Goal: Check status

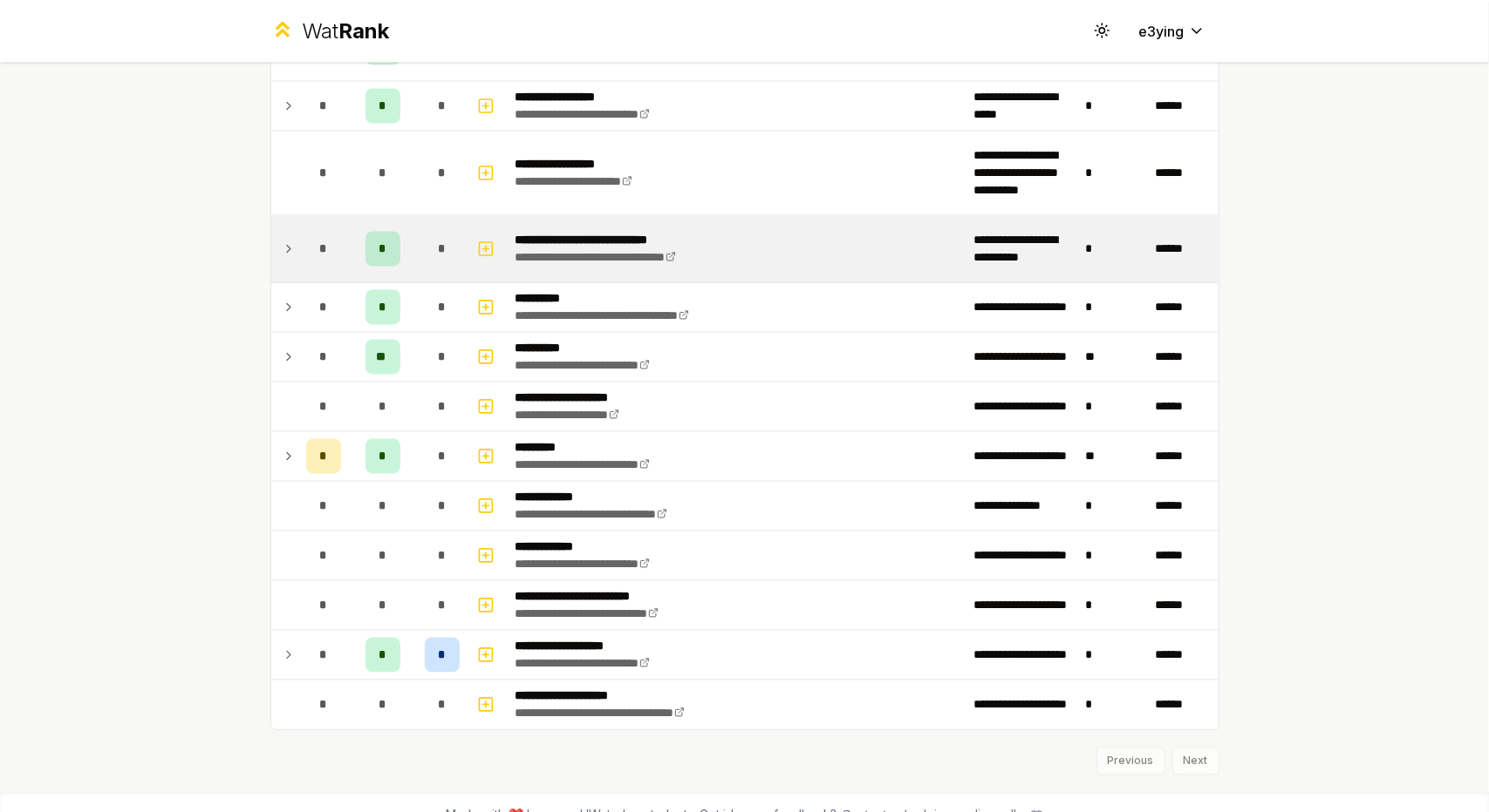
scroll to position [2148, 0]
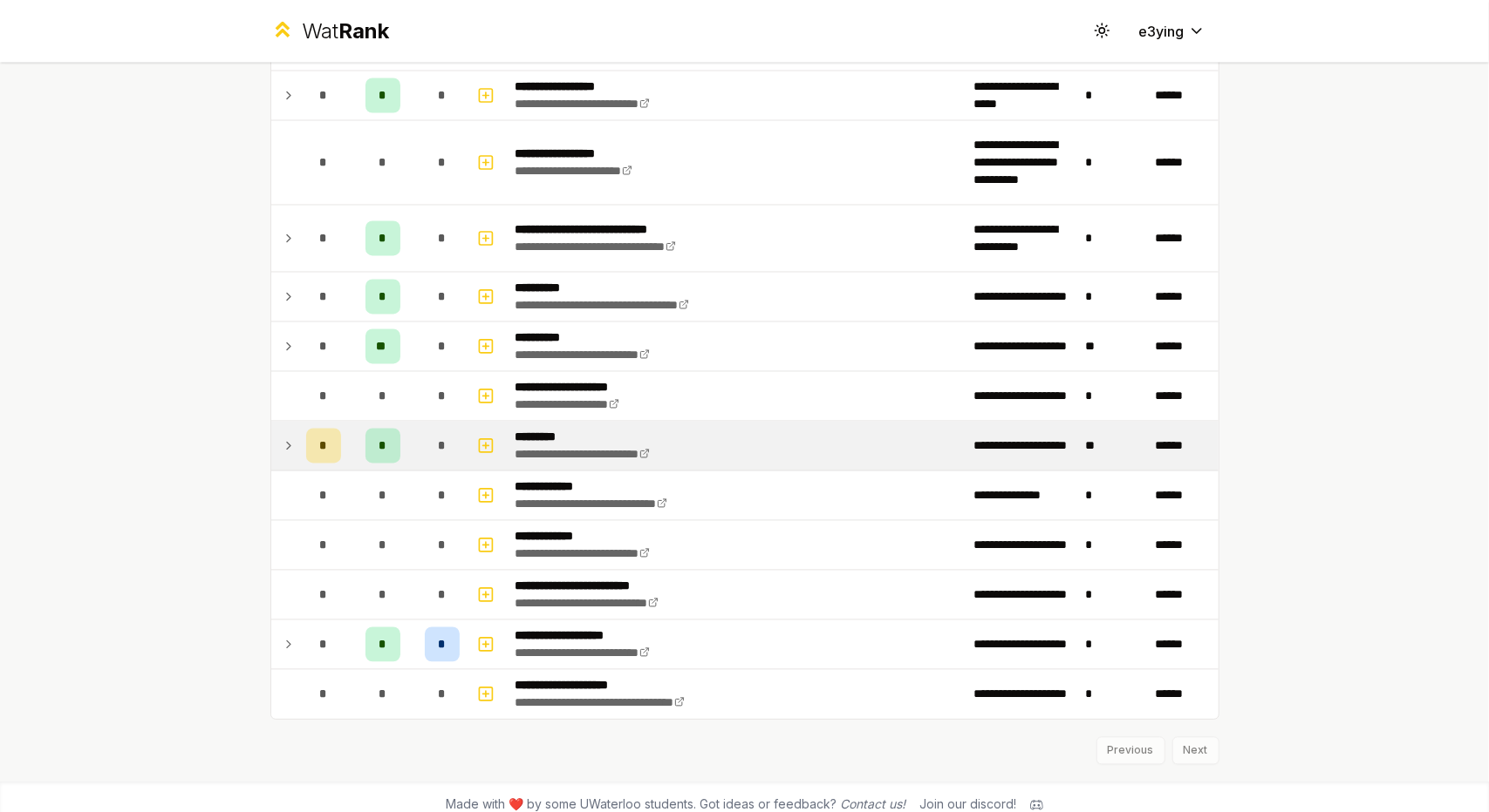
click at [282, 436] on icon at bounding box center [289, 447] width 14 height 21
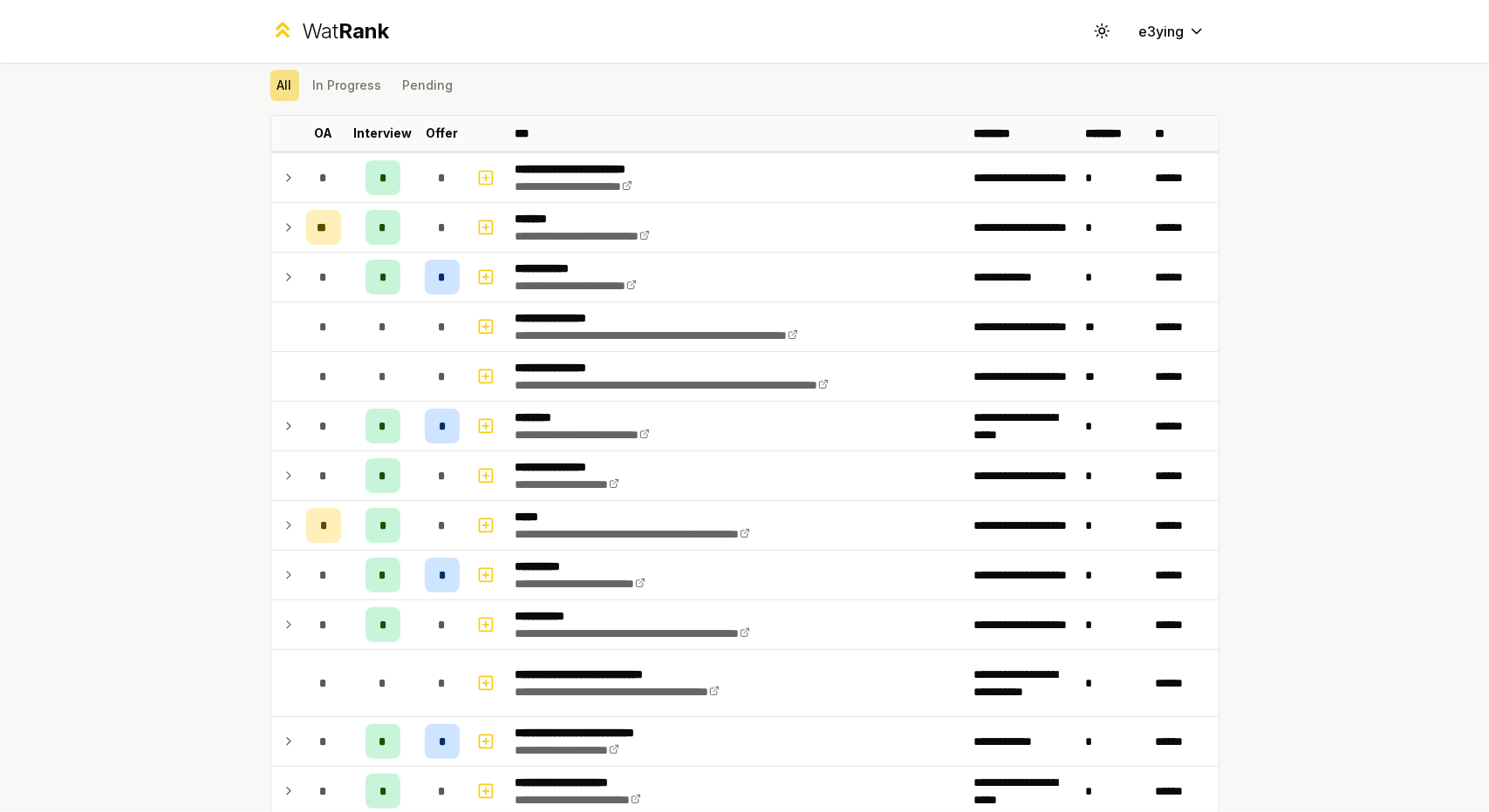
scroll to position [0, 0]
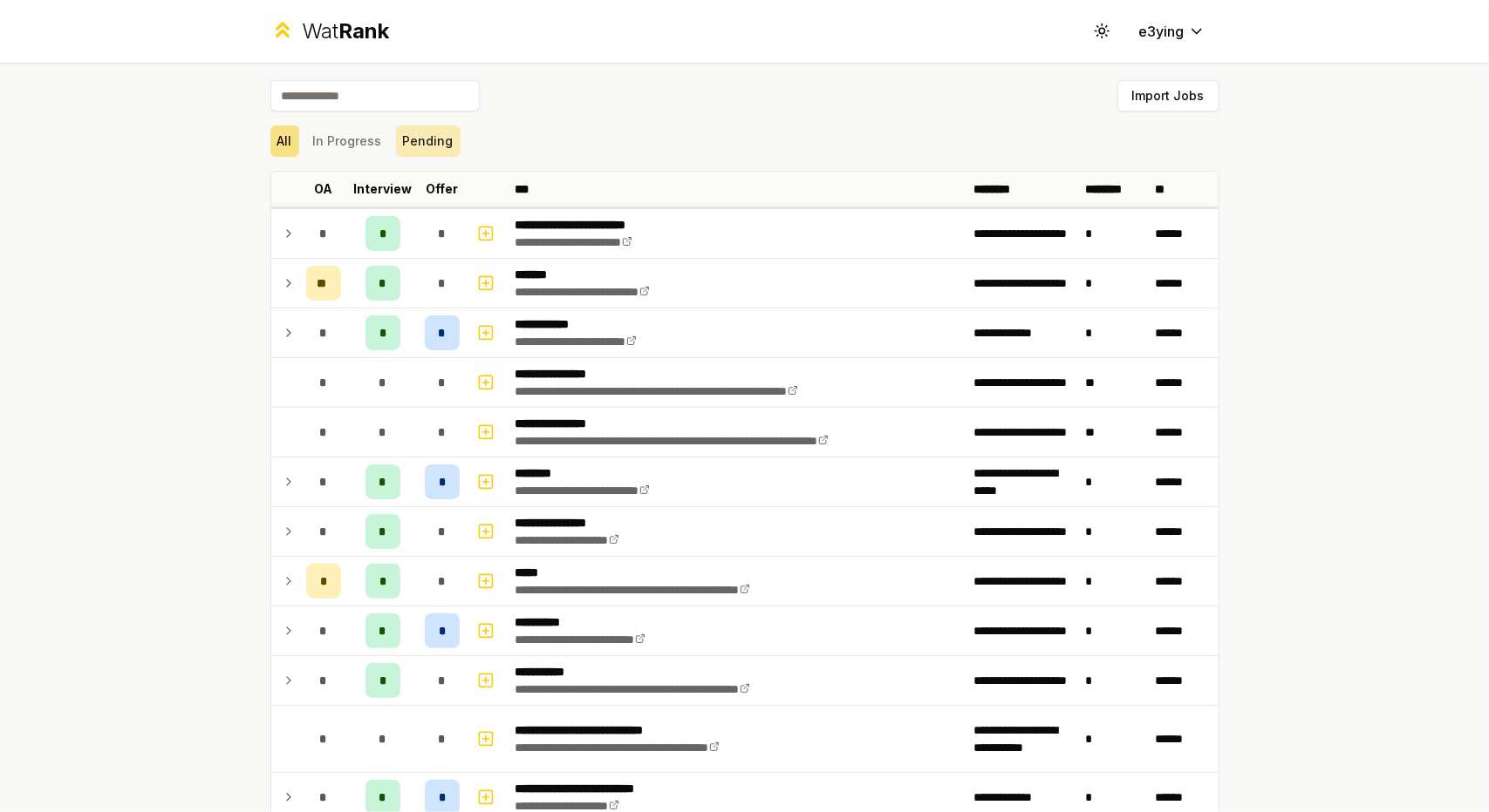
click at [419, 149] on button "Pending" at bounding box center [427, 141] width 65 height 31
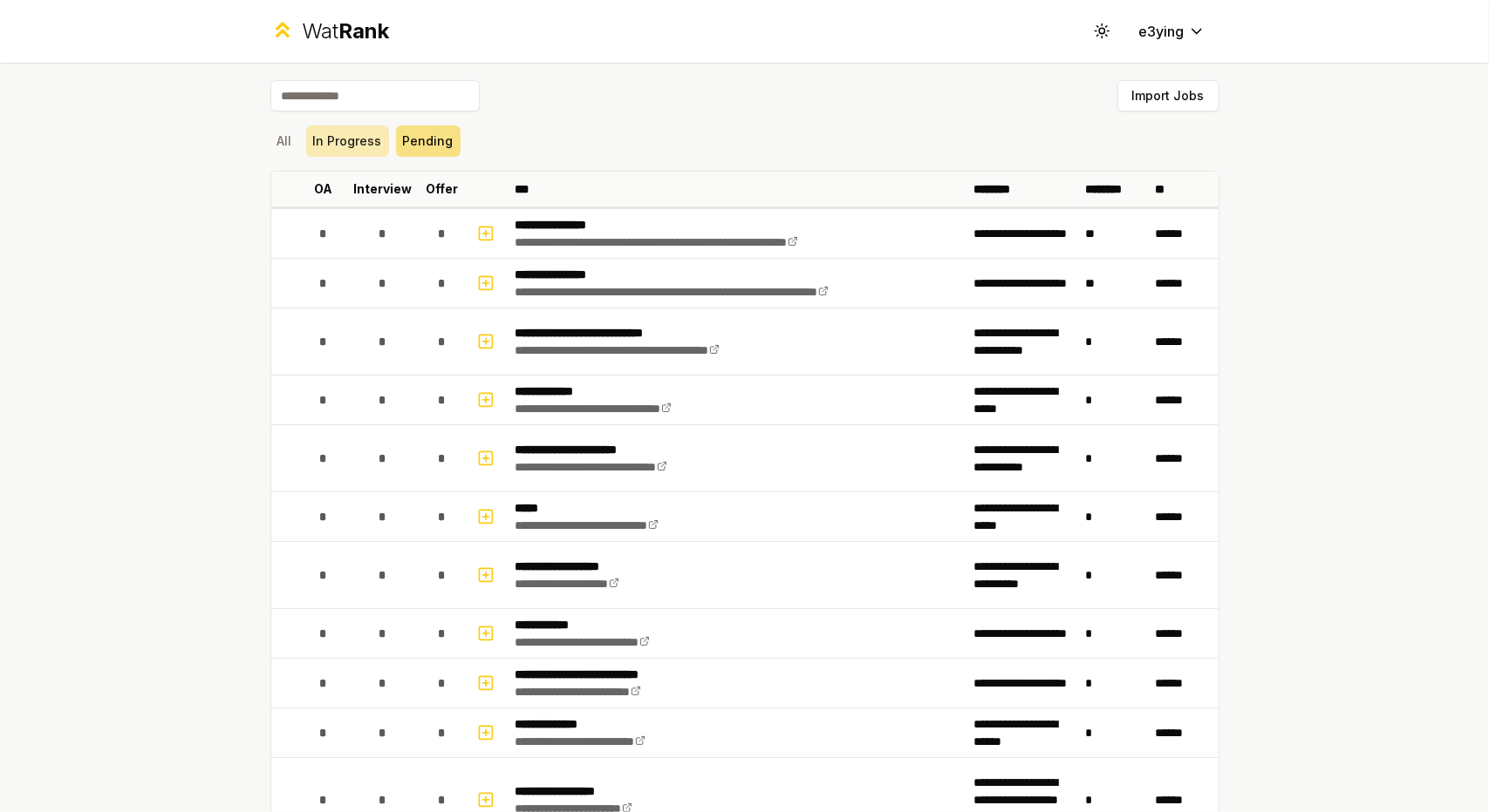
click at [365, 145] on button "In Progress" at bounding box center [347, 141] width 82 height 31
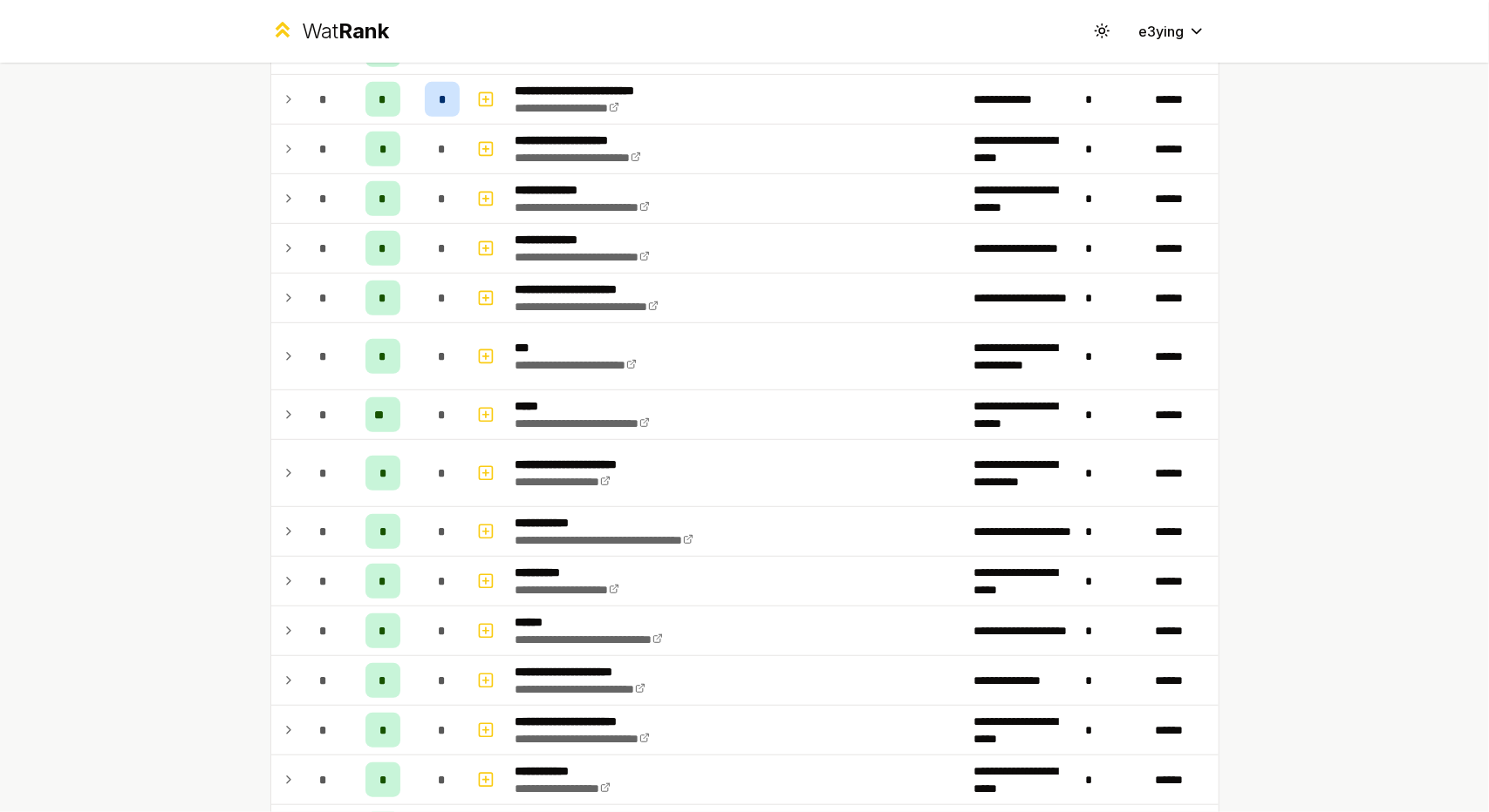
scroll to position [523, 0]
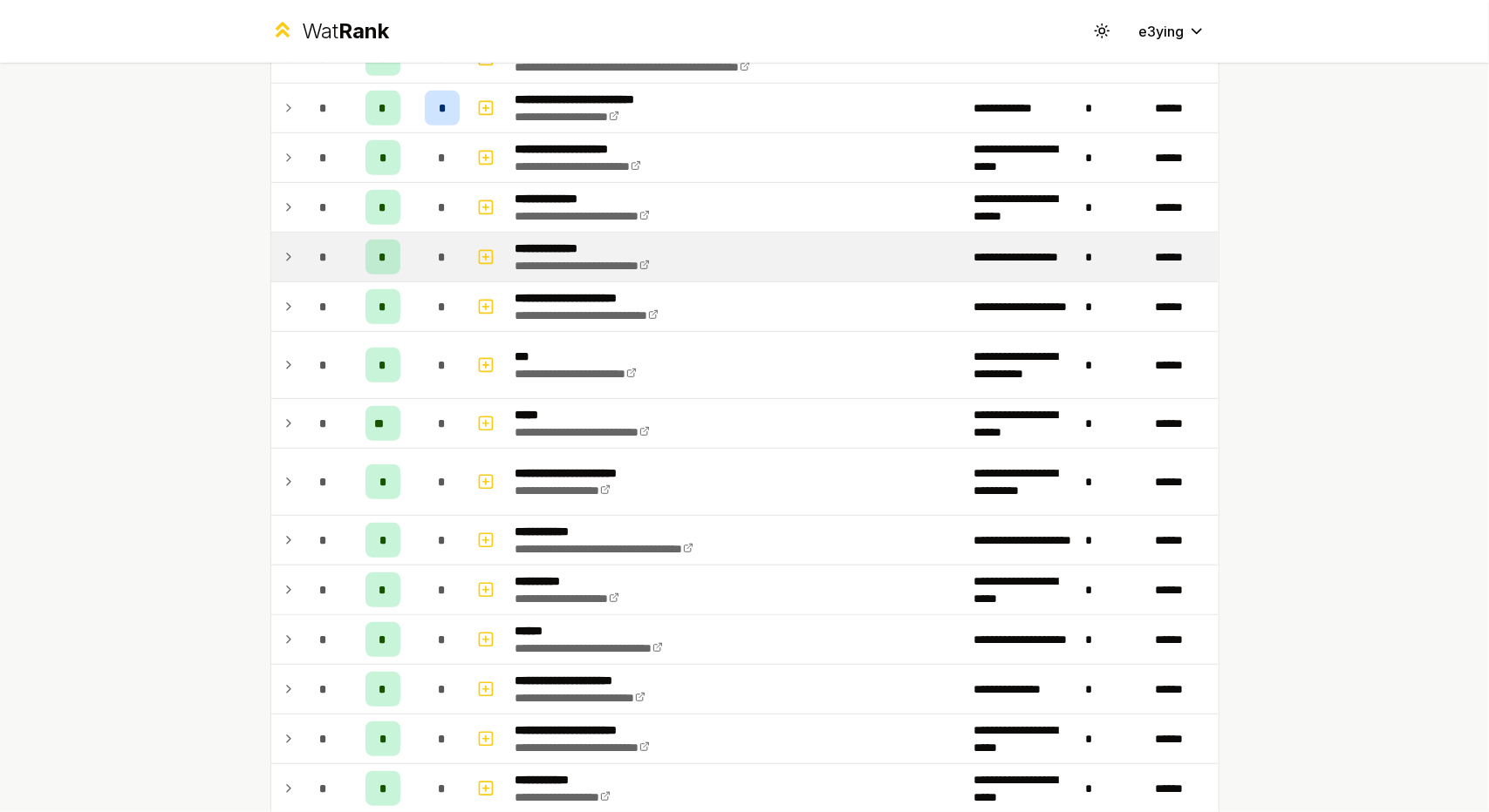
click at [282, 253] on icon at bounding box center [289, 257] width 14 height 21
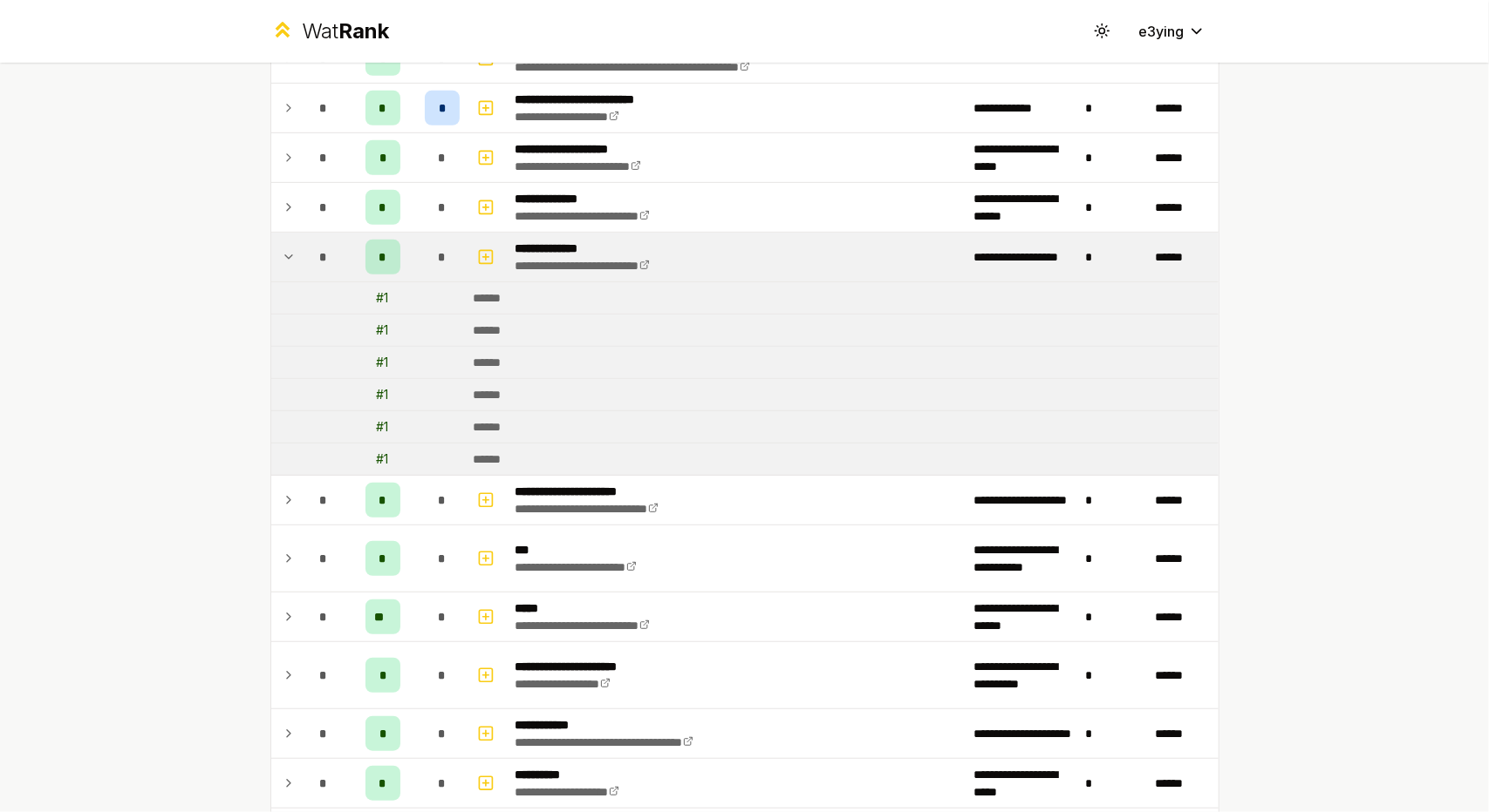
click at [282, 253] on icon at bounding box center [289, 257] width 14 height 21
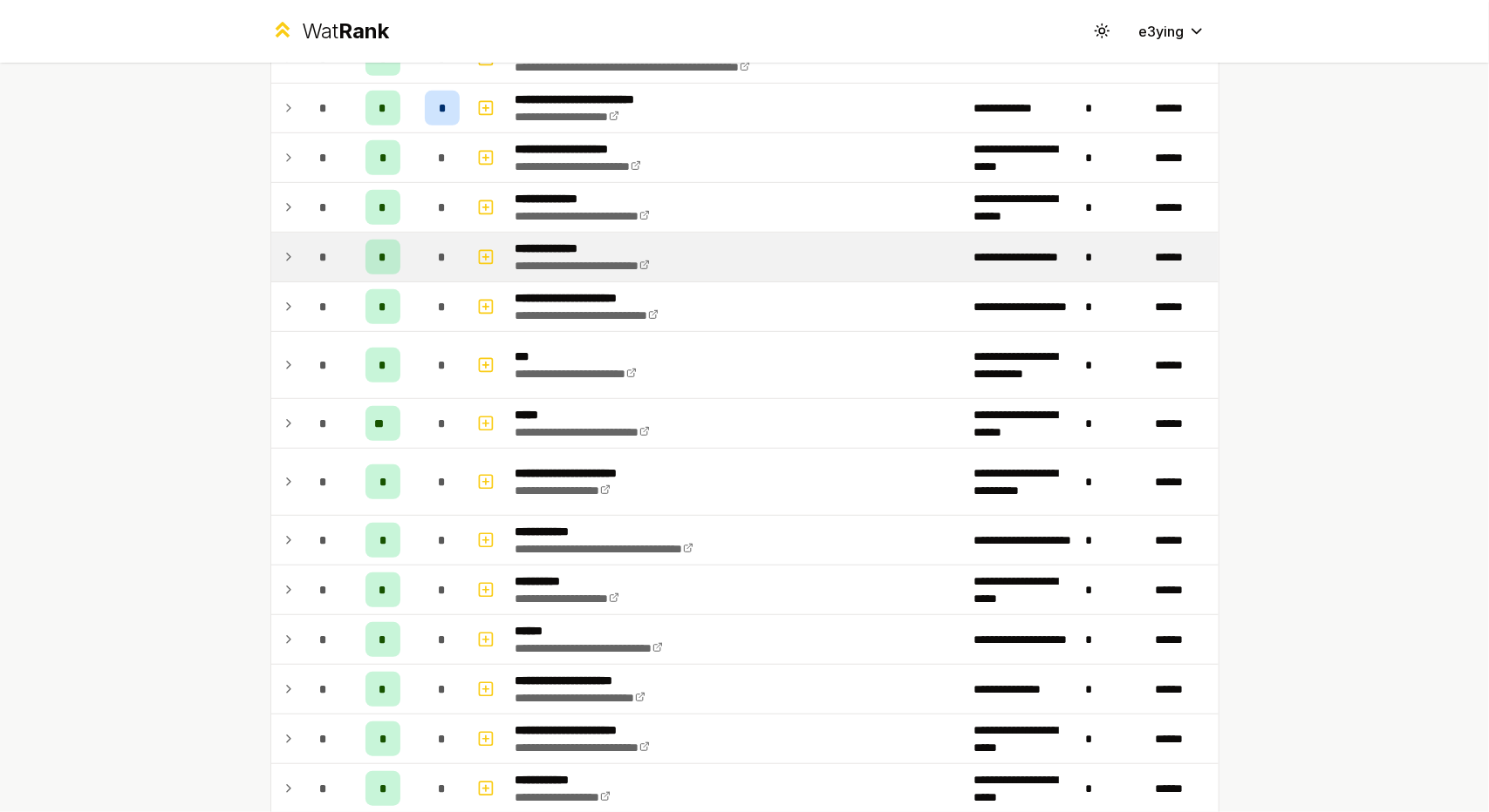
click at [282, 253] on icon at bounding box center [289, 257] width 14 height 21
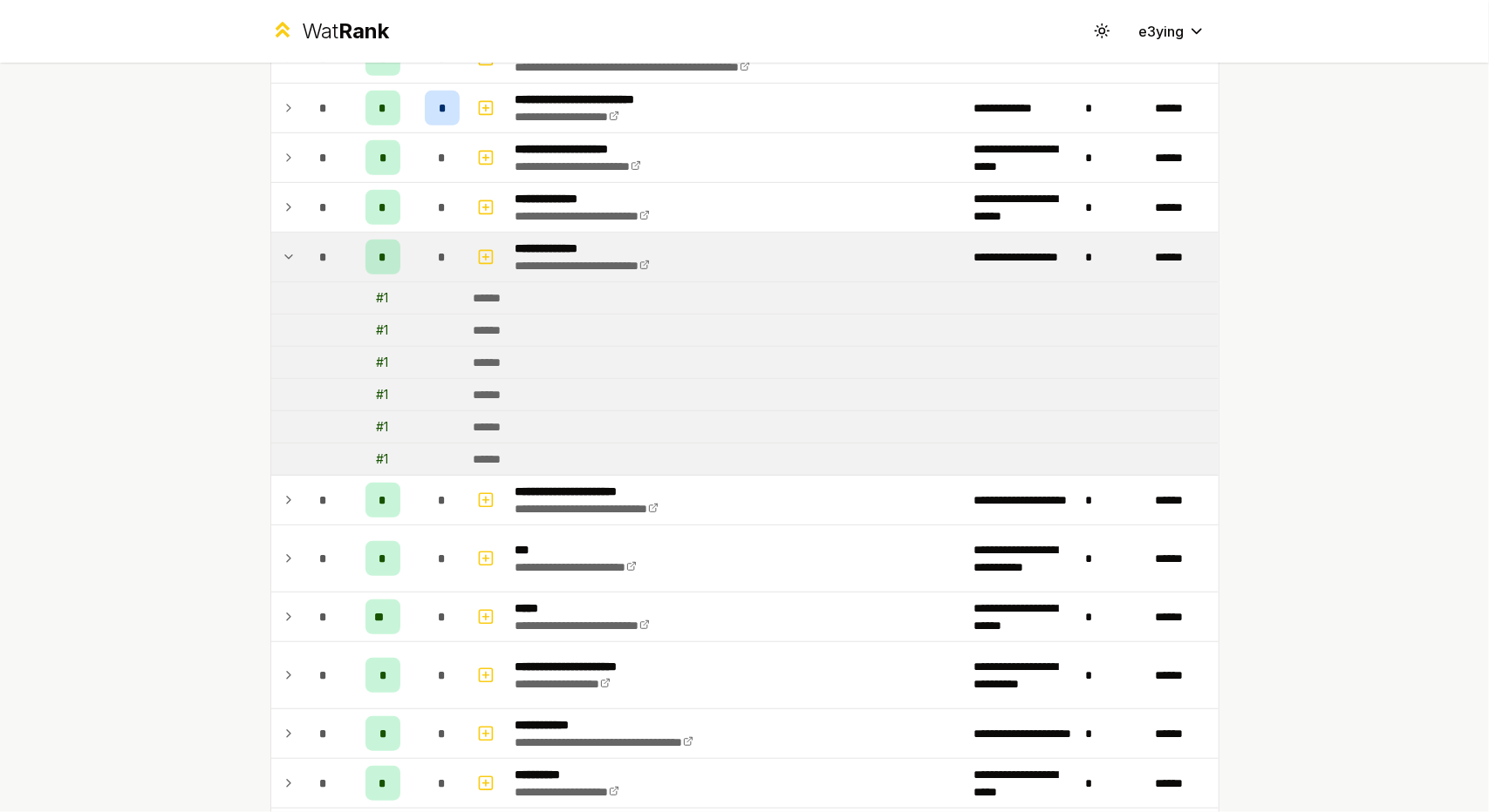
click at [282, 253] on icon at bounding box center [289, 257] width 14 height 21
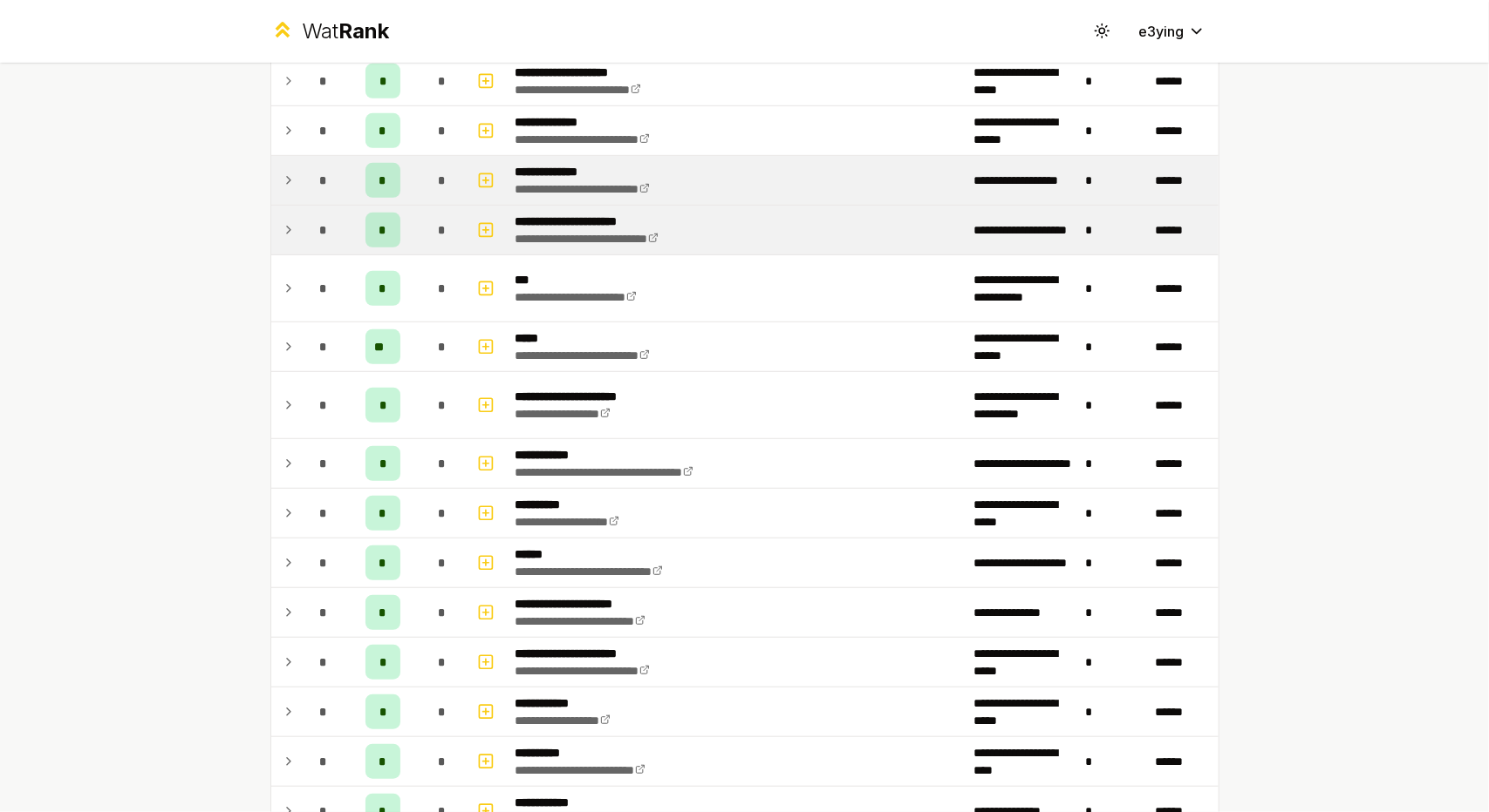
scroll to position [610, 0]
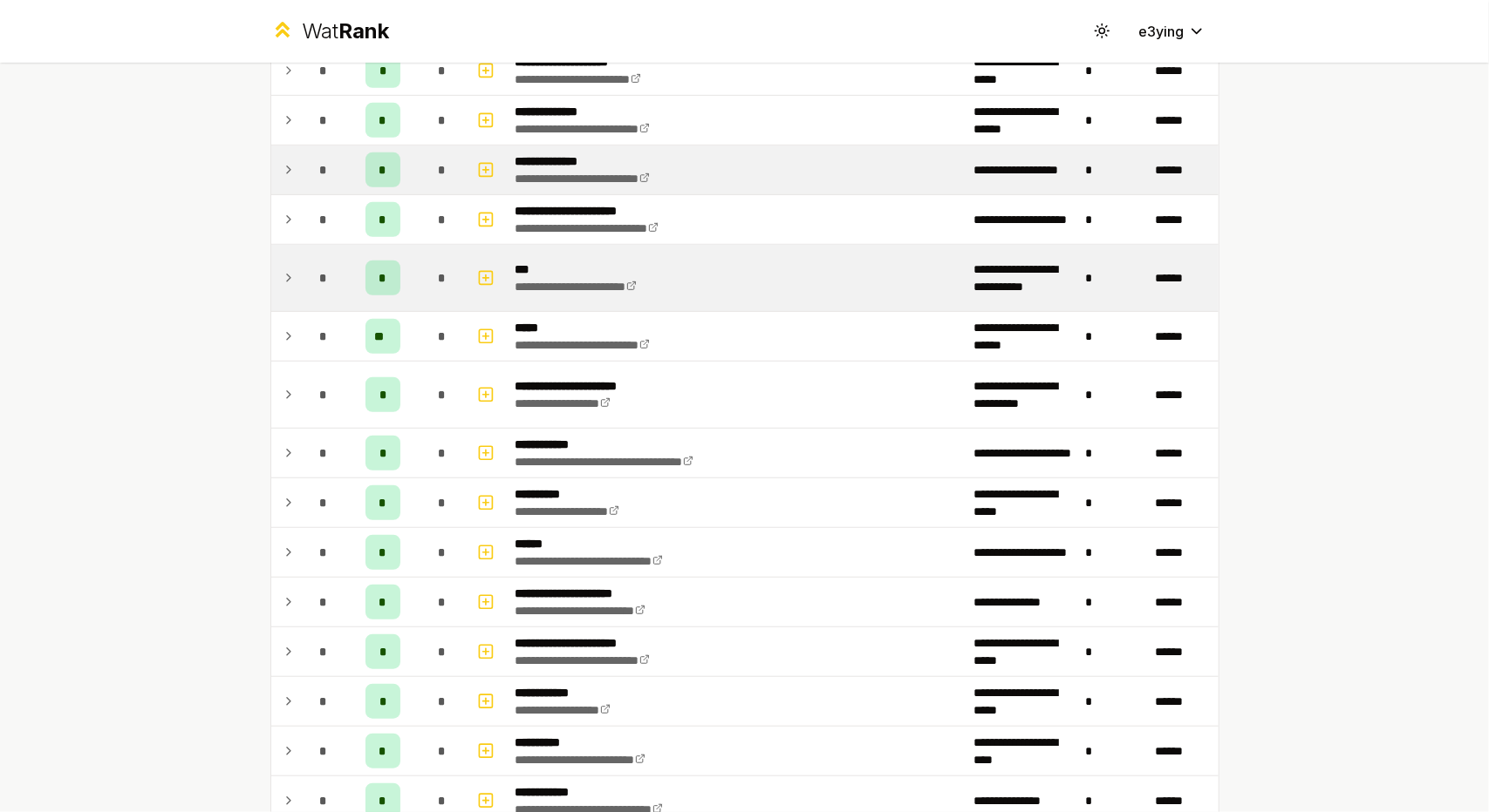
click at [287, 269] on icon at bounding box center [289, 278] width 14 height 21
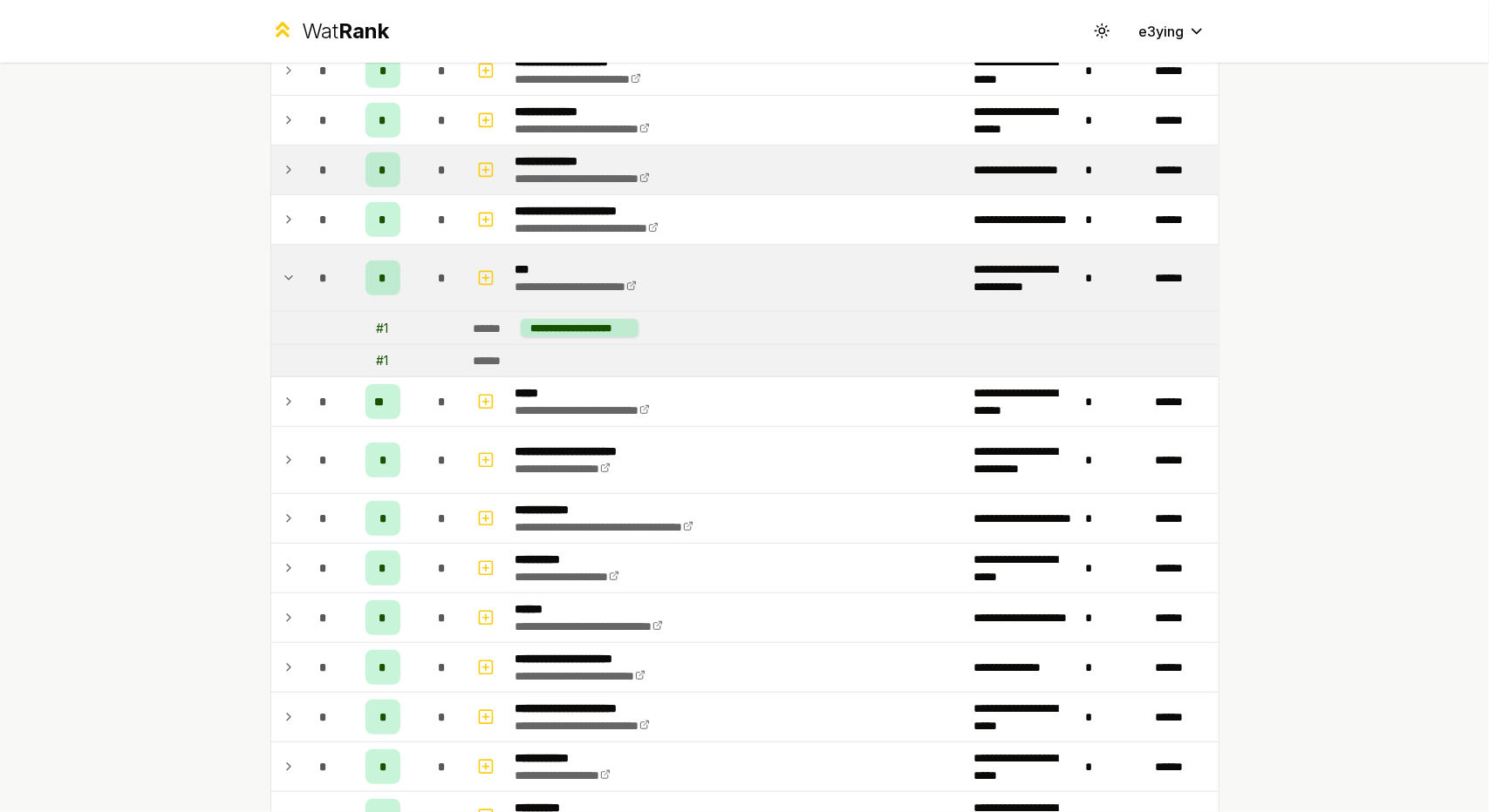
click at [286, 269] on icon at bounding box center [289, 278] width 14 height 21
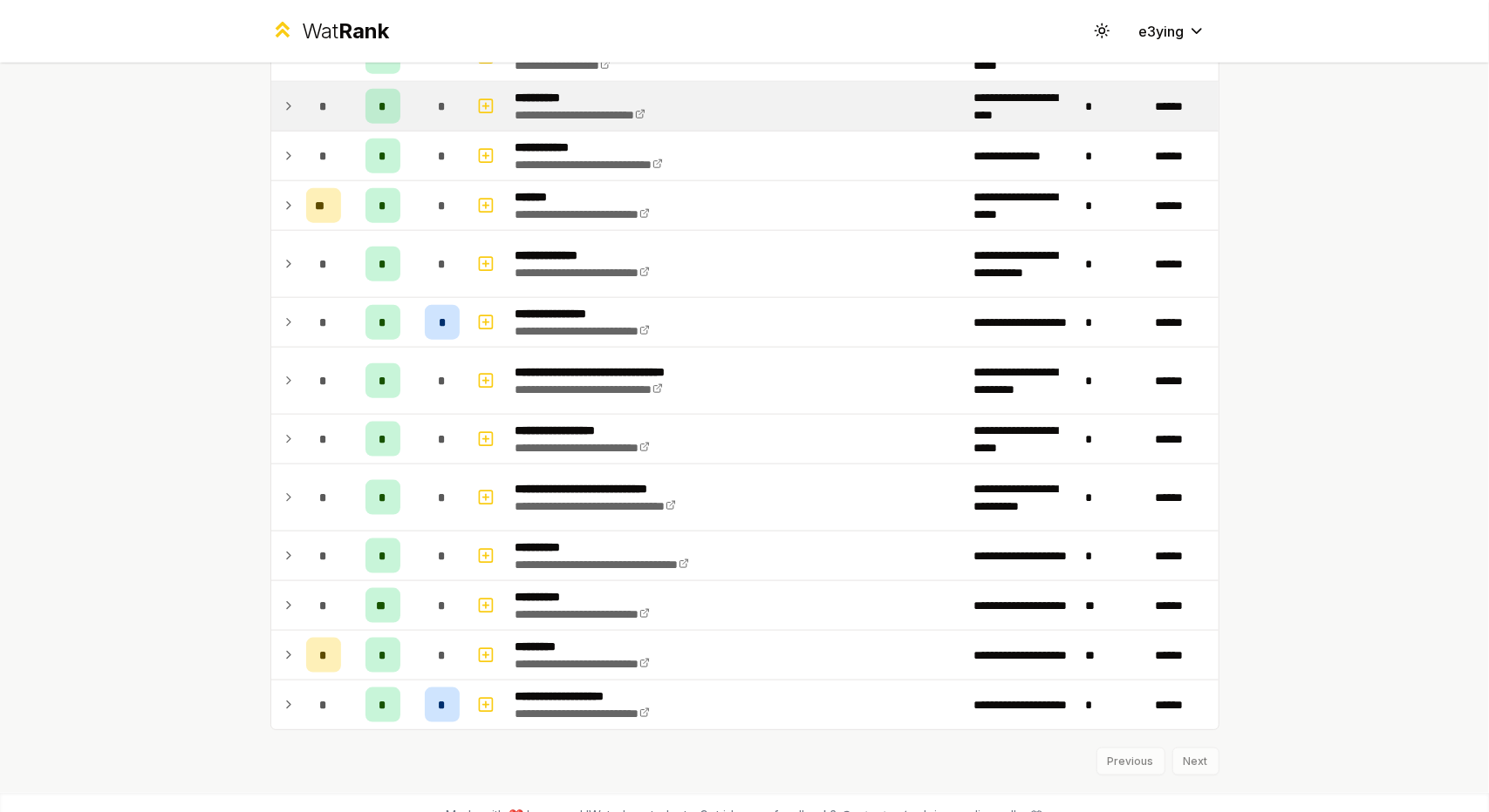
scroll to position [1271, 0]
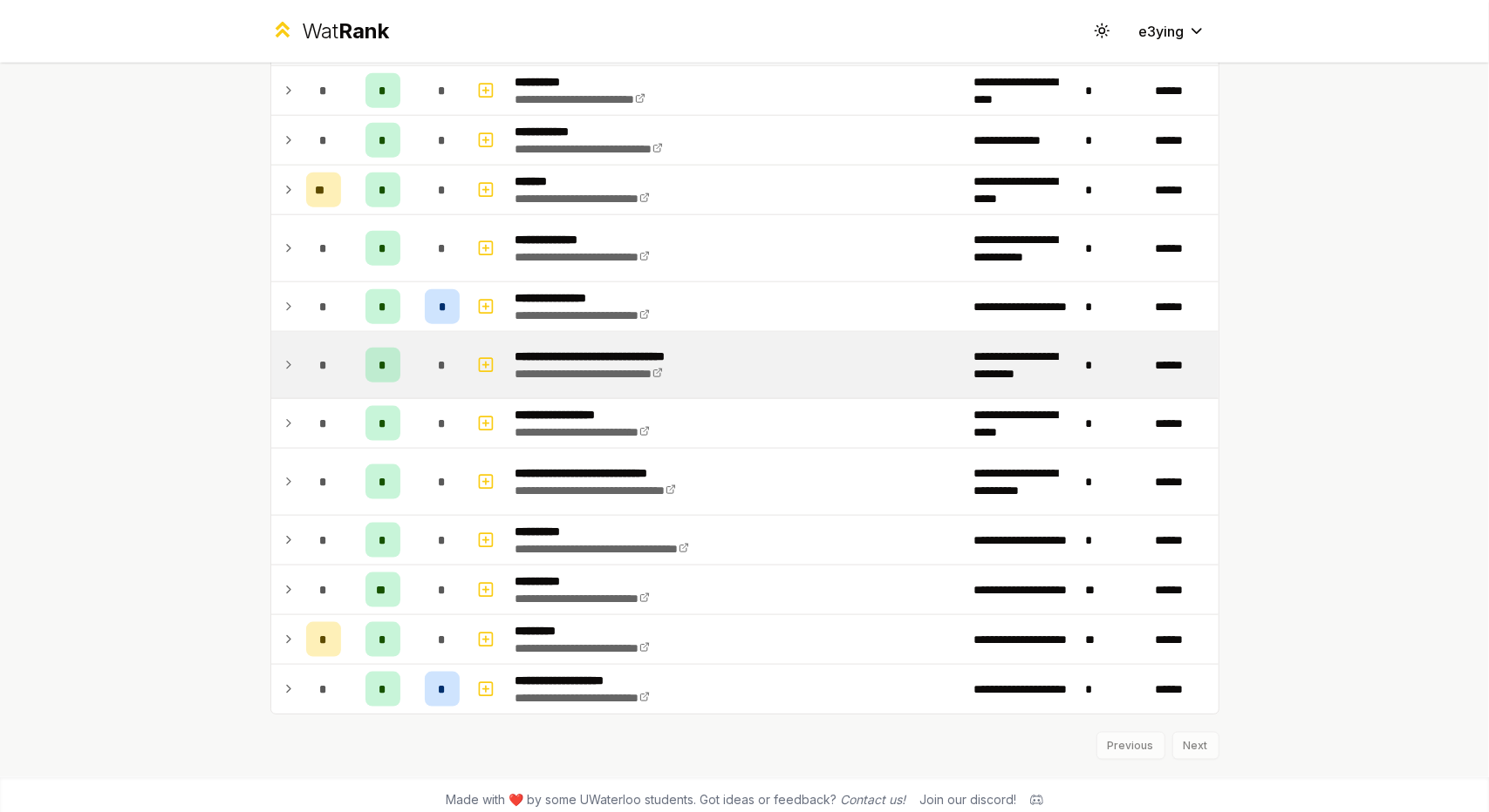
click at [291, 362] on td at bounding box center [285, 365] width 27 height 66
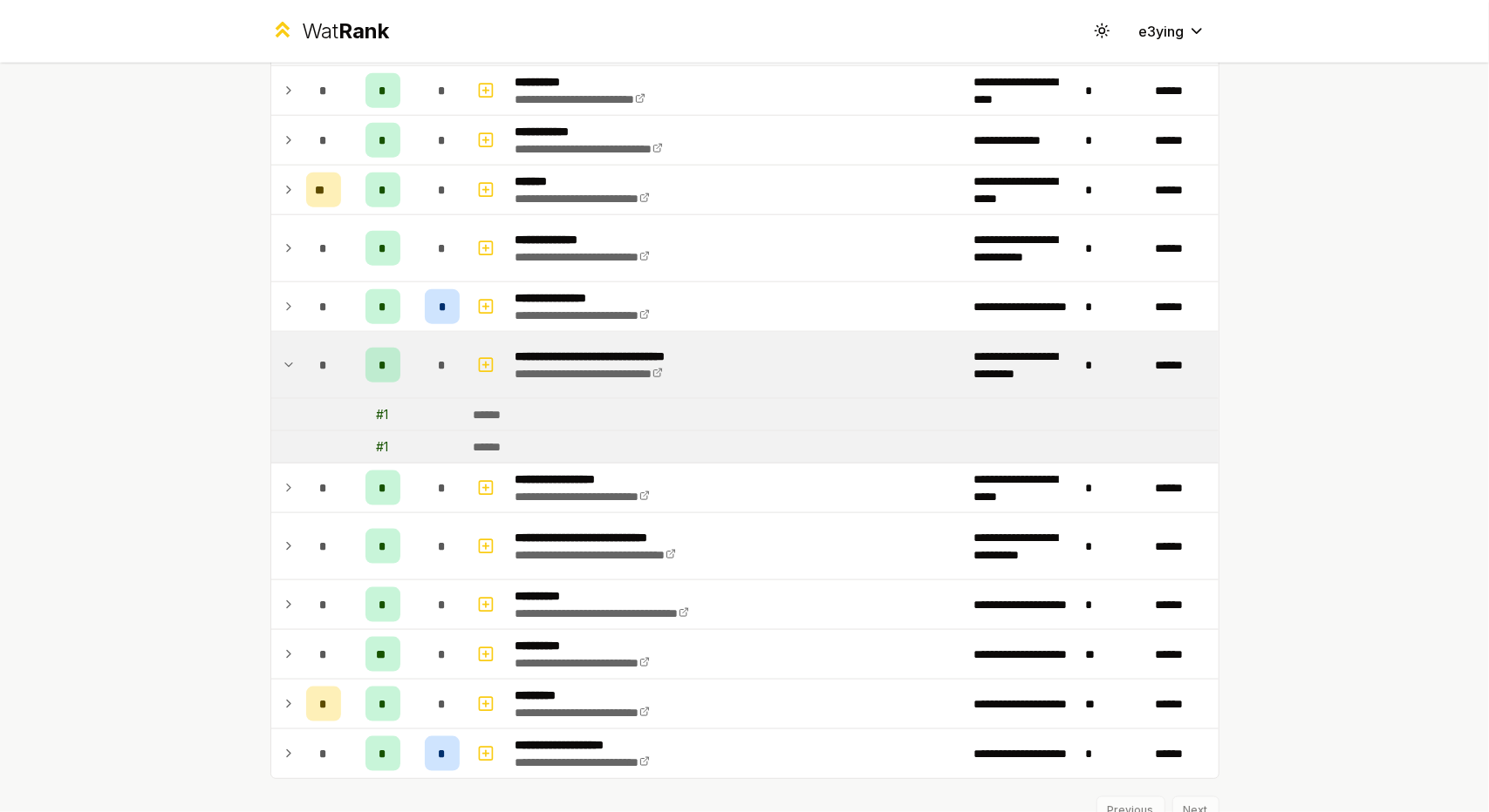
click at [288, 361] on td at bounding box center [285, 365] width 27 height 66
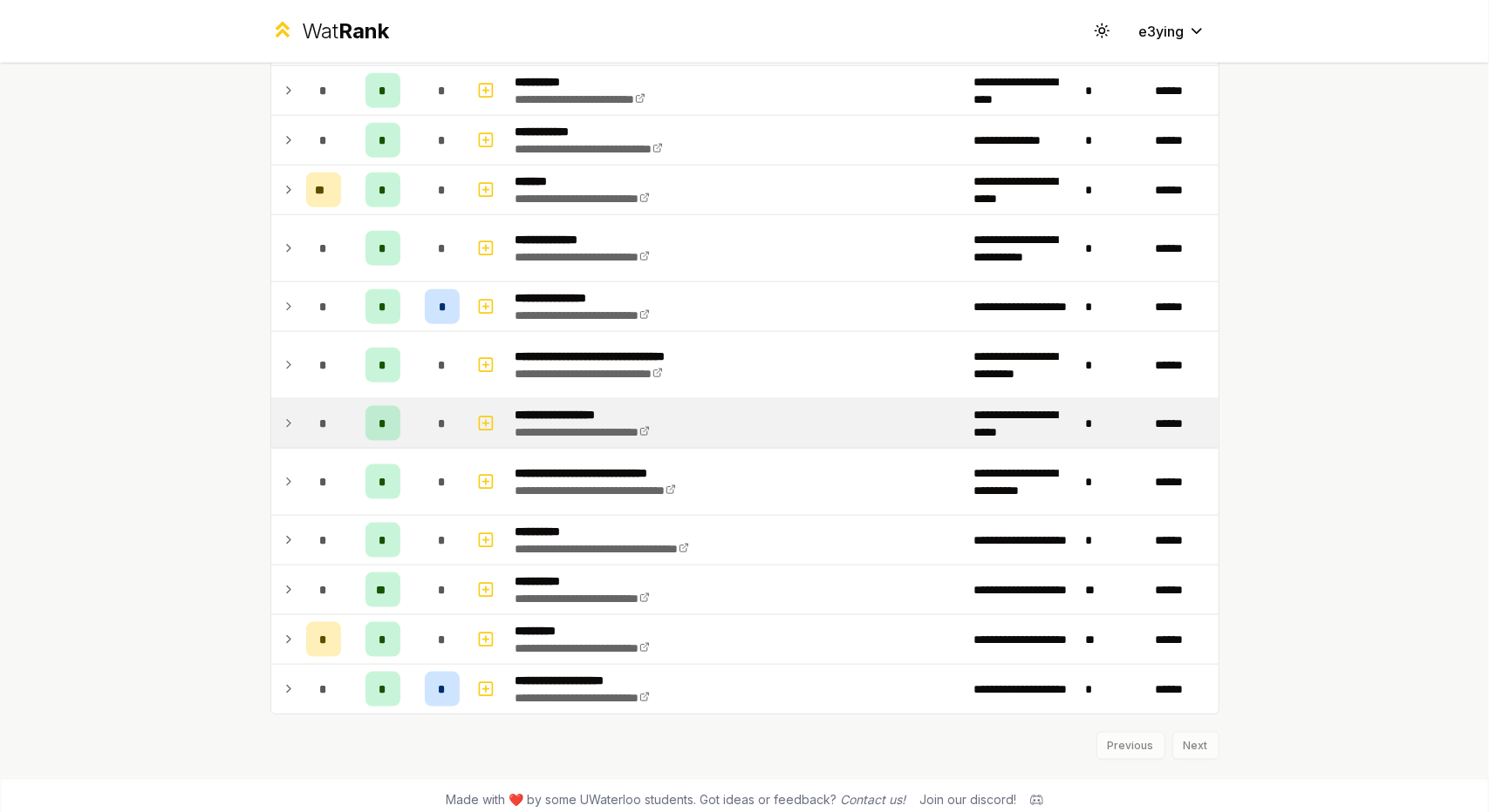
click at [286, 399] on td at bounding box center [285, 423] width 27 height 49
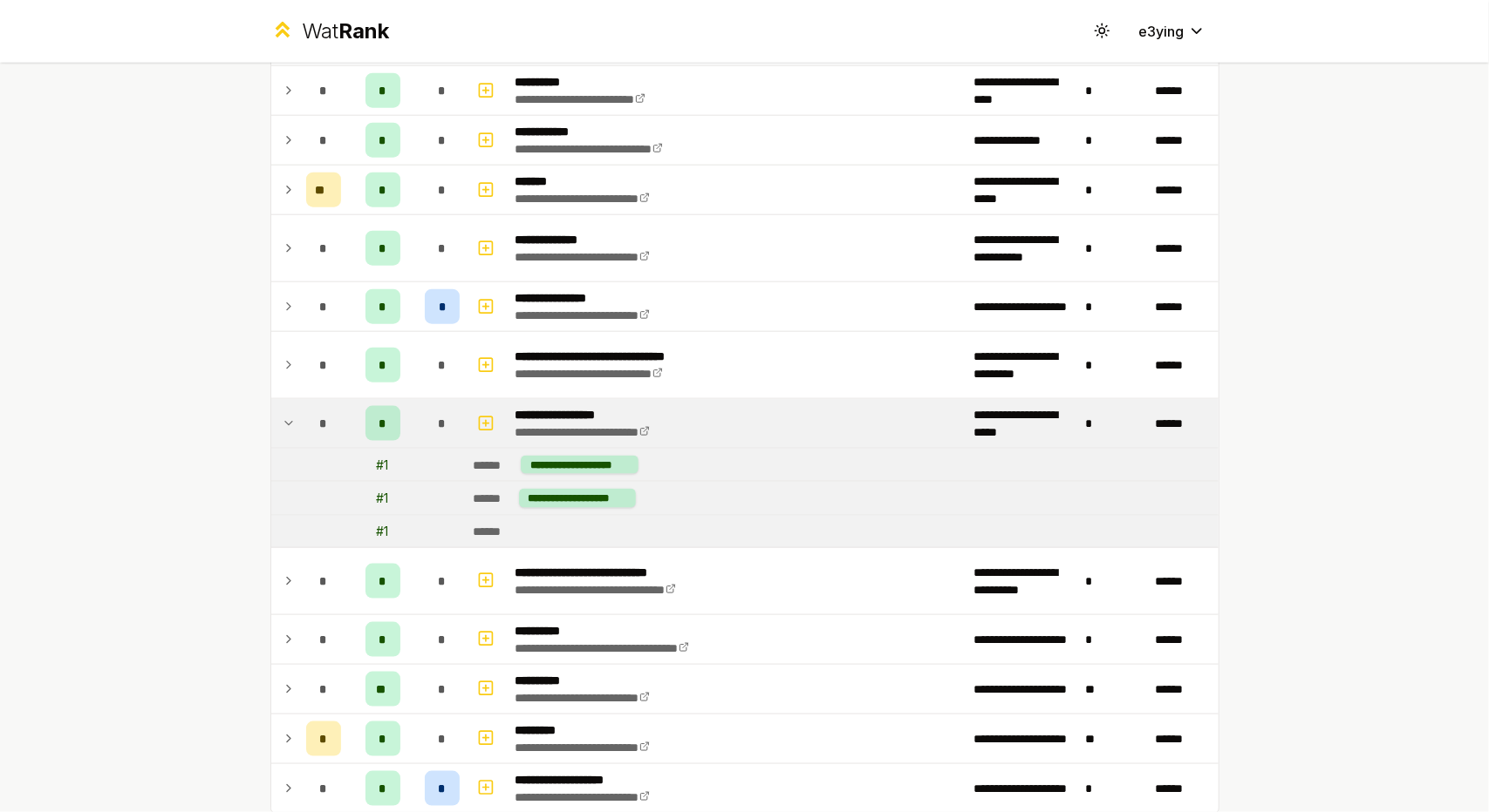
click at [286, 399] on td at bounding box center [285, 423] width 27 height 49
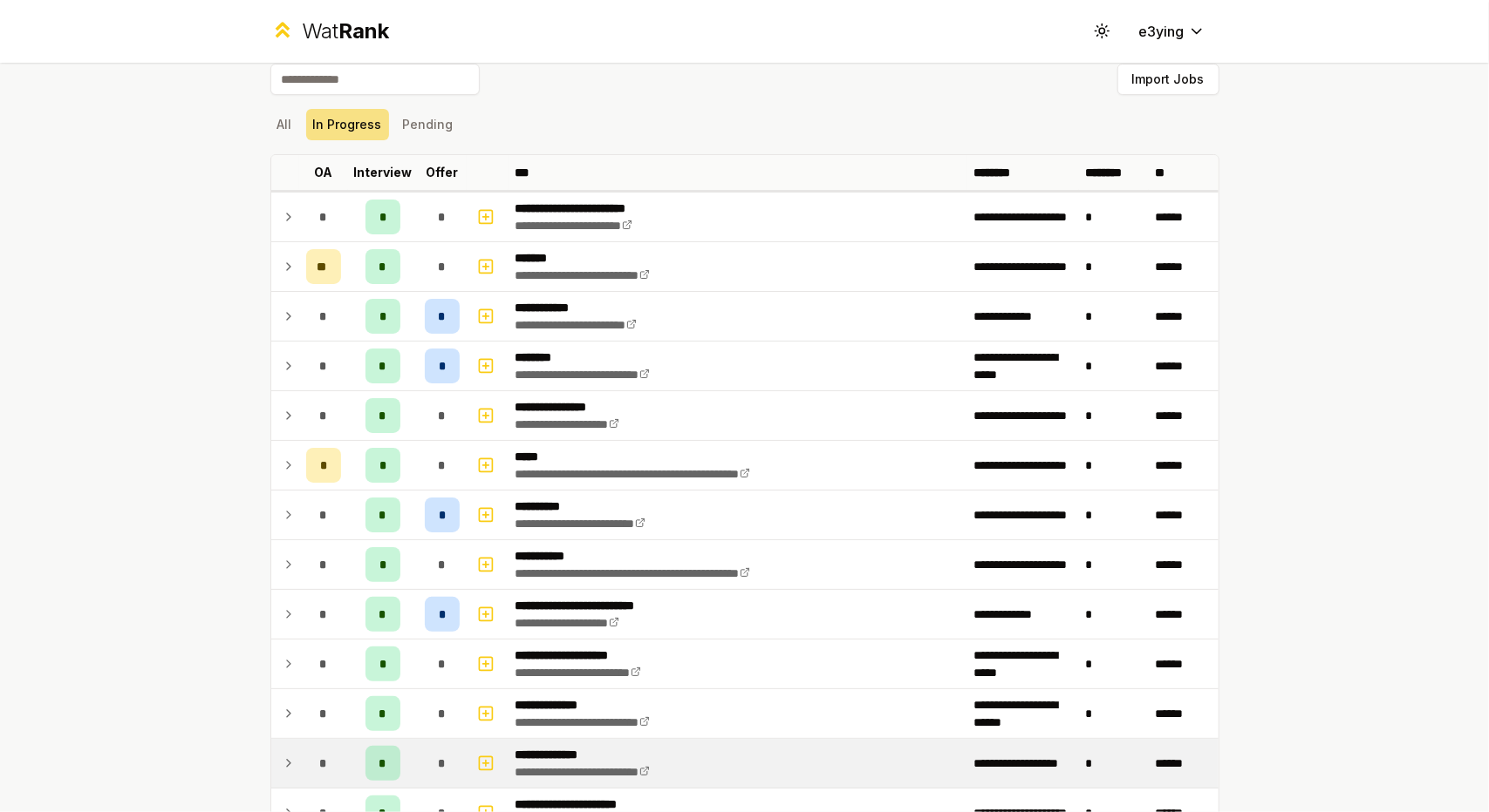
scroll to position [0, 0]
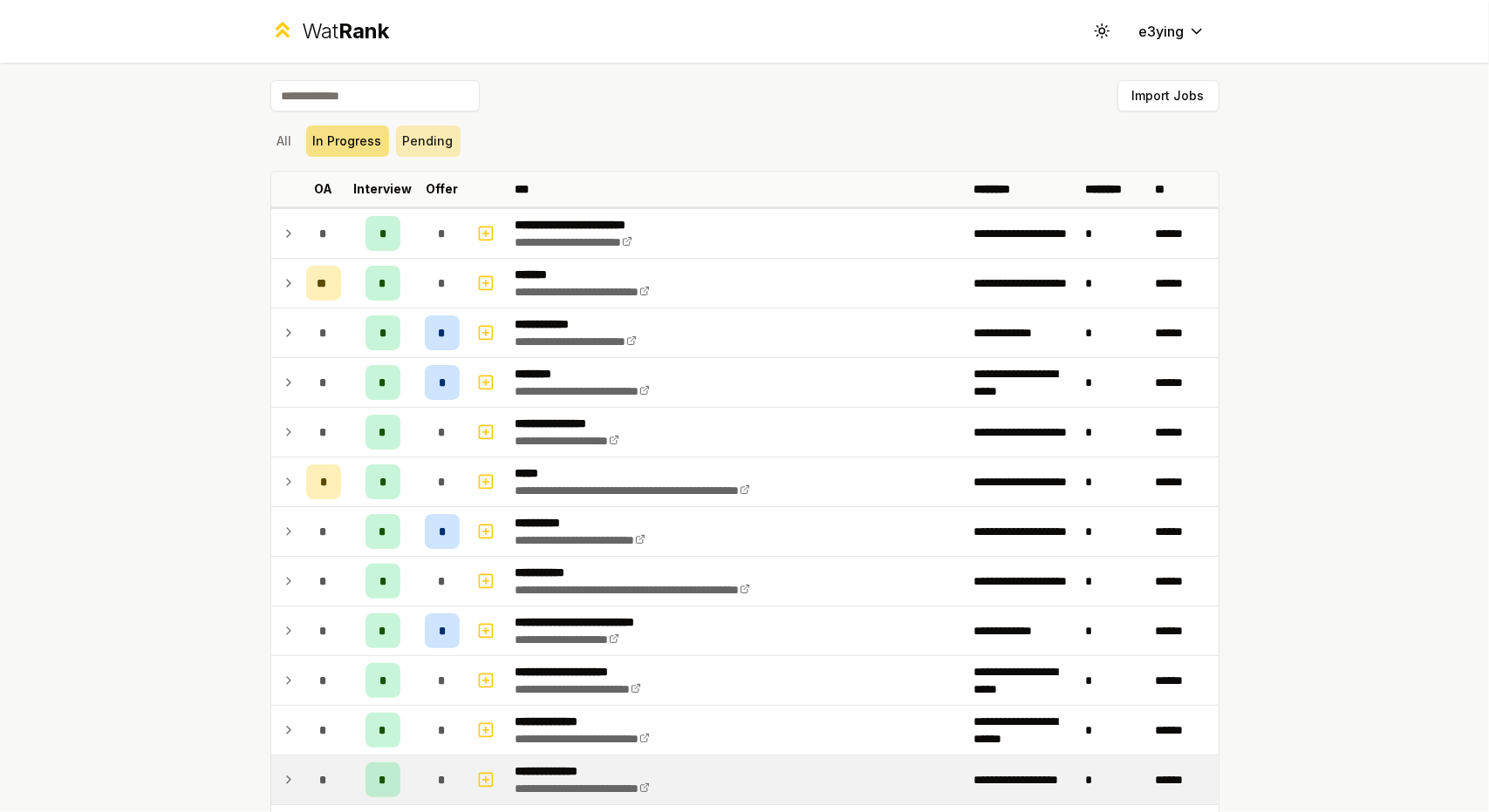
click at [401, 131] on button "Pending" at bounding box center [427, 141] width 65 height 31
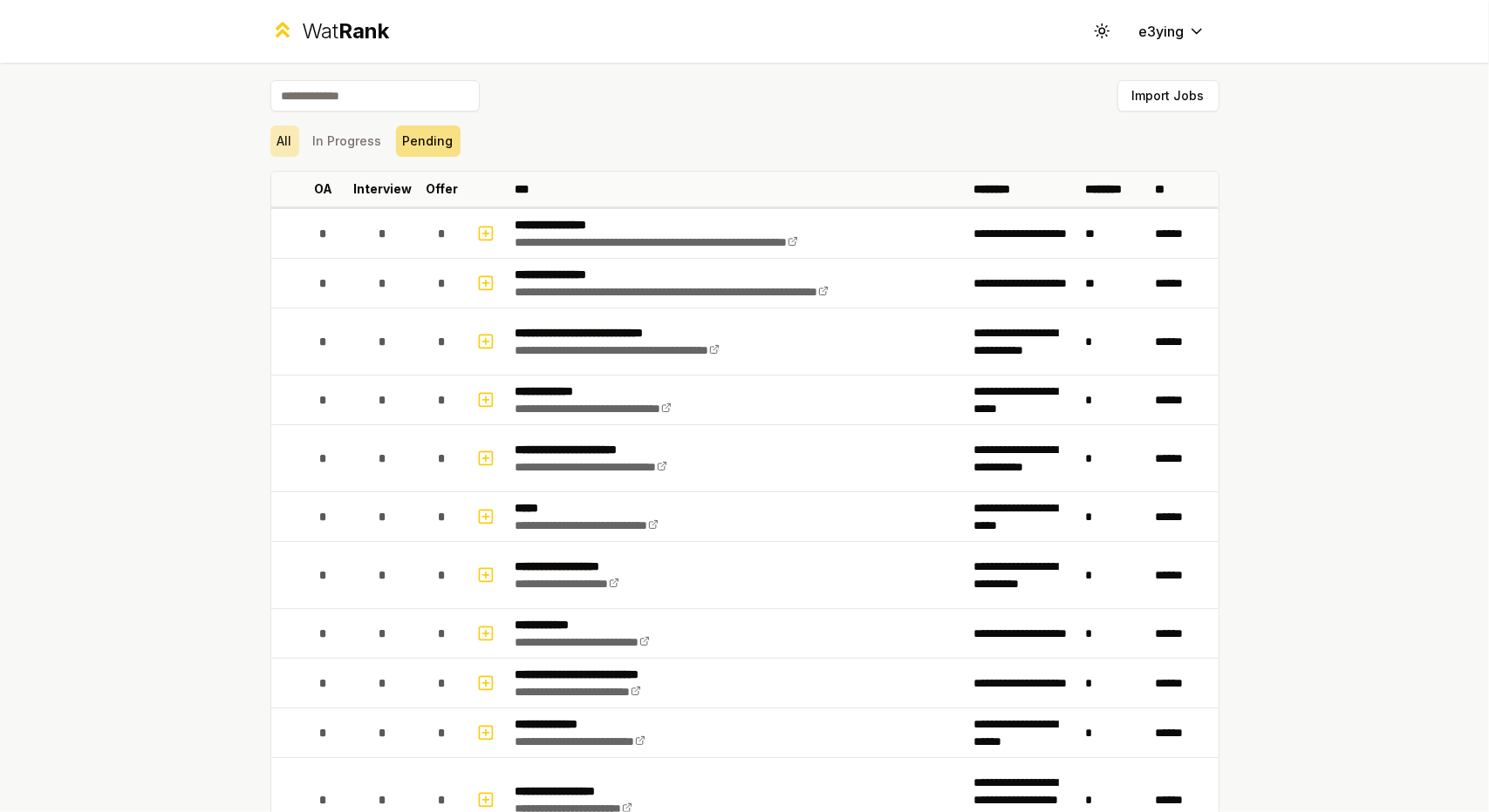
drag, startPoint x: 259, startPoint y: 142, endPoint x: 269, endPoint y: 140, distance: 10.2
click at [269, 140] on div "**********" at bounding box center [744, 608] width 1005 height 1091
click at [278, 140] on button "All" at bounding box center [285, 141] width 28 height 31
